Goal: Browse casually: Explore the website without a specific task or goal

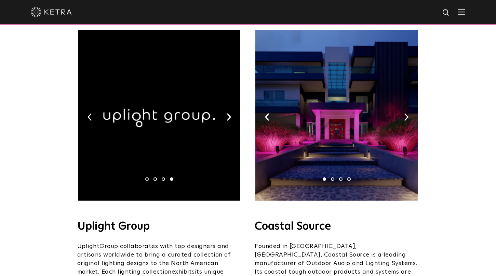
scroll to position [115, 0]
click at [406, 113] on img at bounding box center [406, 117] width 4 height 8
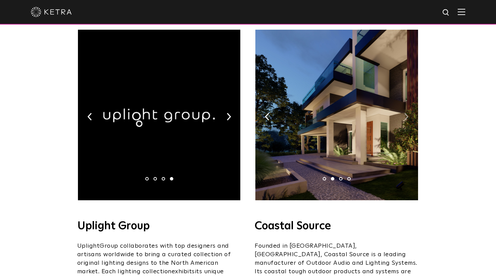
click at [405, 113] on img at bounding box center [406, 117] width 4 height 8
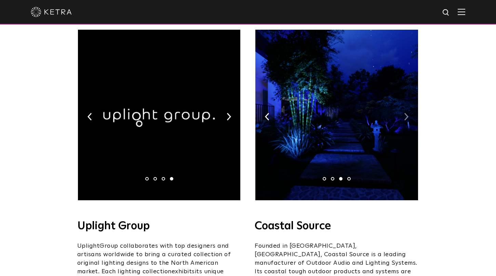
click at [405, 113] on img at bounding box center [406, 117] width 4 height 8
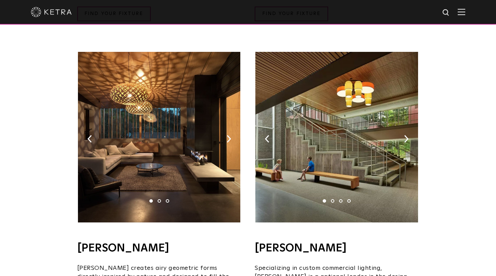
scroll to position [421, 0]
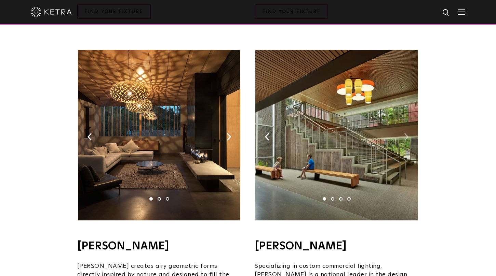
click at [406, 133] on img at bounding box center [406, 137] width 4 height 8
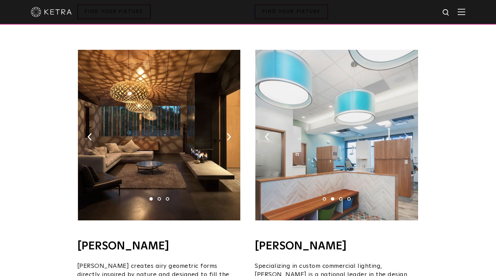
click at [406, 133] on img at bounding box center [406, 137] width 4 height 8
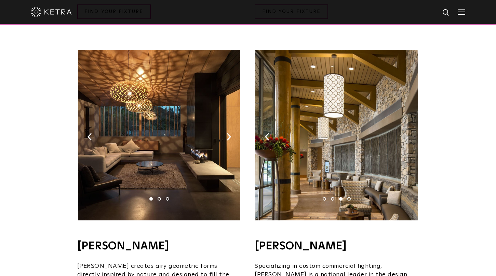
click at [405, 133] on img at bounding box center [406, 137] width 4 height 8
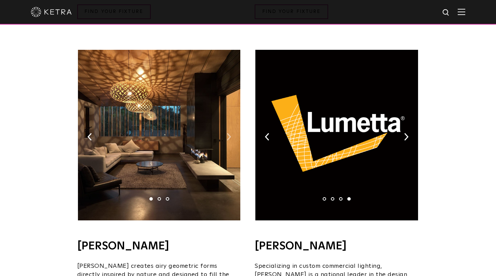
click at [230, 133] on img at bounding box center [228, 137] width 4 height 8
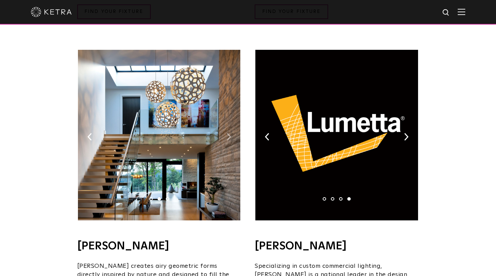
click at [227, 133] on img at bounding box center [228, 137] width 4 height 8
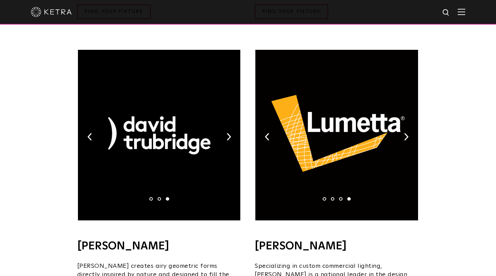
click at [225, 128] on img at bounding box center [159, 135] width 162 height 171
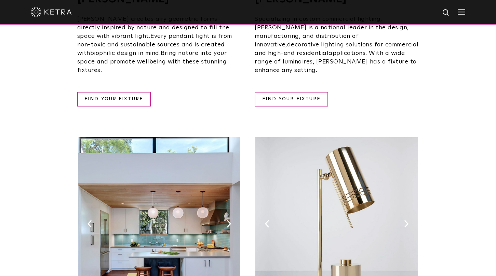
scroll to position [727, 0]
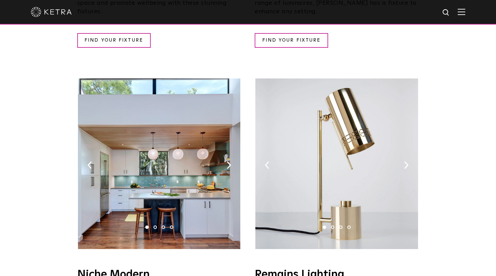
click at [223, 148] on img at bounding box center [159, 164] width 162 height 171
click at [226, 149] on div "1 2 3 4" at bounding box center [159, 166] width 164 height 174
click at [228, 162] on img at bounding box center [228, 166] width 4 height 8
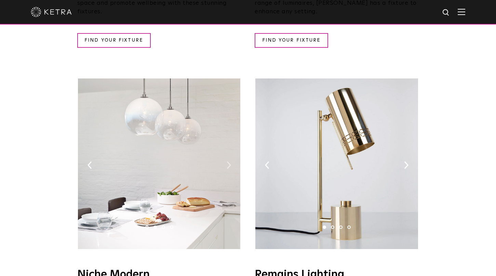
click at [228, 162] on img at bounding box center [228, 166] width 4 height 8
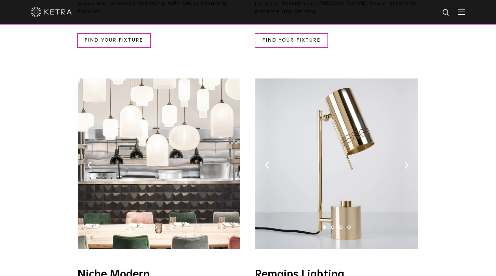
click at [227, 162] on img at bounding box center [228, 166] width 4 height 8
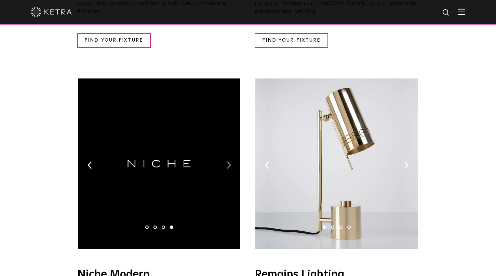
click at [229, 162] on img at bounding box center [228, 166] width 4 height 8
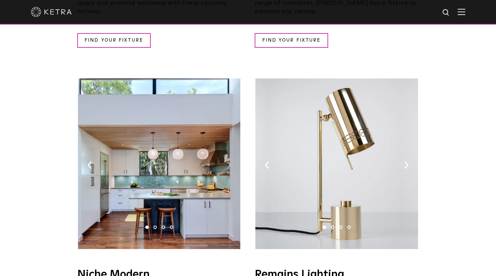
click at [229, 162] on img at bounding box center [228, 166] width 4 height 8
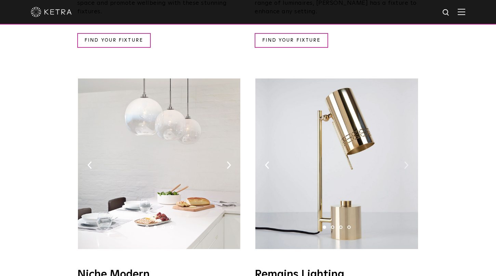
click at [406, 162] on img at bounding box center [406, 166] width 4 height 8
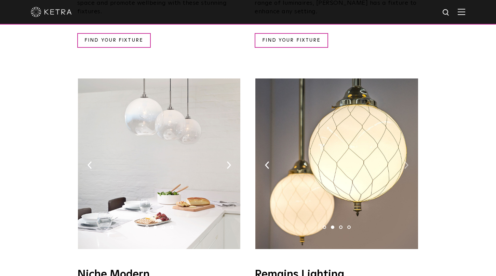
click at [404, 162] on img at bounding box center [406, 166] width 4 height 8
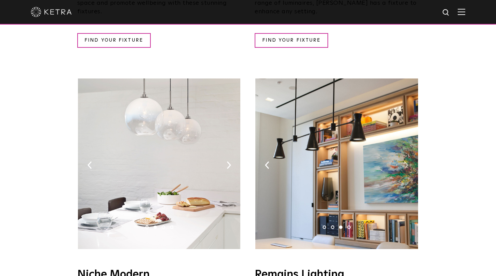
click at [405, 162] on img at bounding box center [406, 166] width 4 height 8
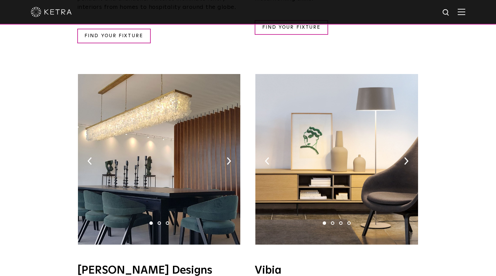
scroll to position [1093, 0]
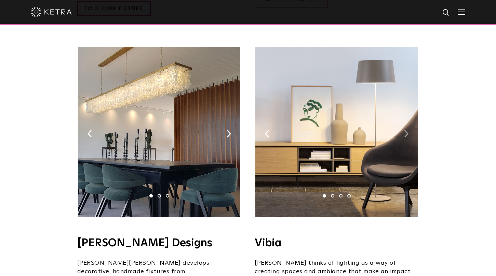
click at [405, 130] on img at bounding box center [406, 134] width 4 height 8
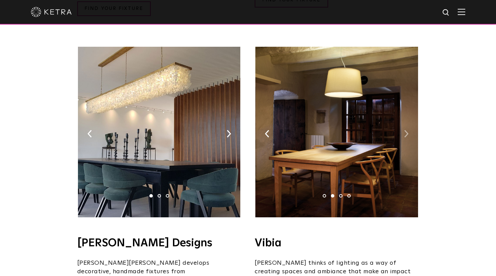
click at [406, 130] on img at bounding box center [406, 134] width 4 height 8
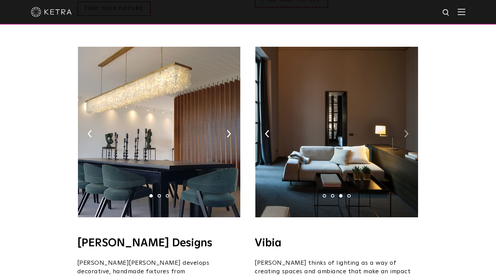
click at [407, 130] on img at bounding box center [406, 134] width 4 height 8
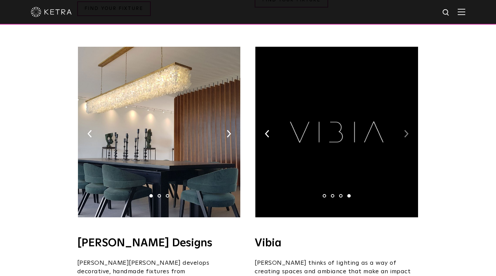
click at [407, 130] on img at bounding box center [406, 134] width 4 height 8
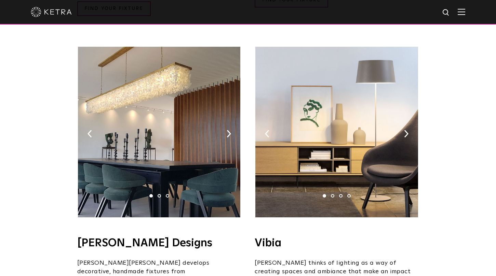
click at [225, 108] on img at bounding box center [159, 132] width 162 height 171
click at [228, 130] on img at bounding box center [228, 134] width 4 height 8
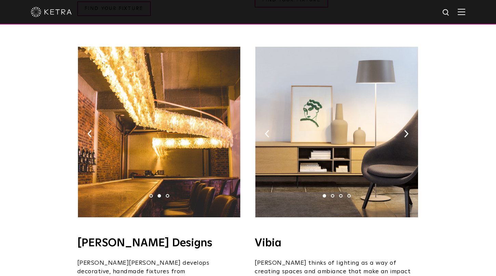
click at [230, 130] on img at bounding box center [228, 134] width 4 height 8
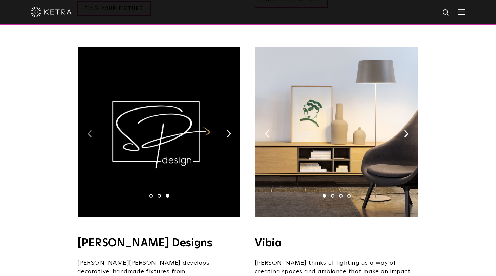
click at [91, 130] on img at bounding box center [89, 134] width 4 height 8
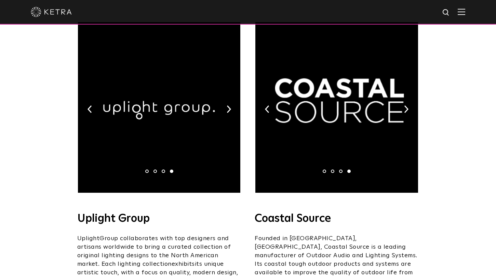
scroll to position [77, 0]
